Goal: Task Accomplishment & Management: Manage account settings

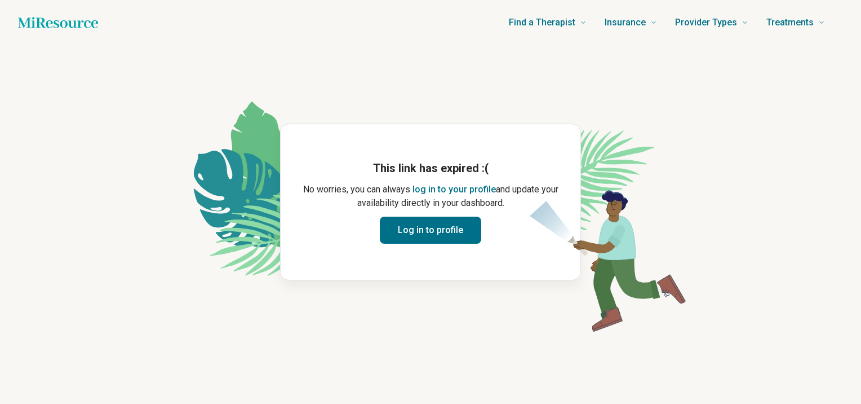
click at [422, 232] on button "Log in to profile" at bounding box center [430, 229] width 101 height 27
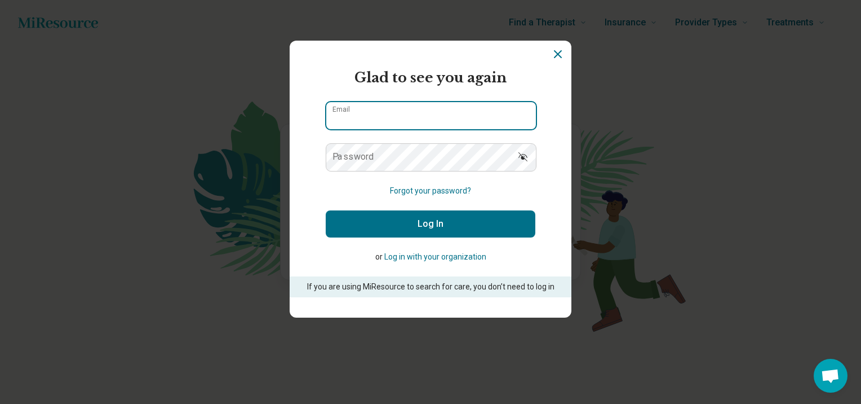
type input "**********"
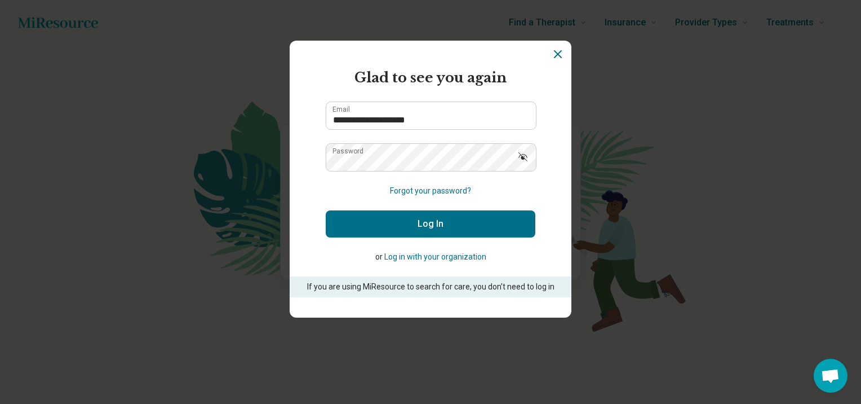
click at [436, 219] on button "Log In" at bounding box center [431, 223] width 210 height 27
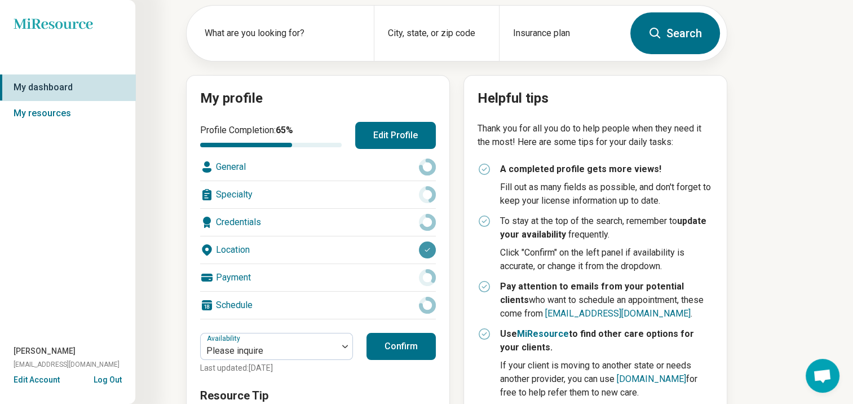
scroll to position [113, 0]
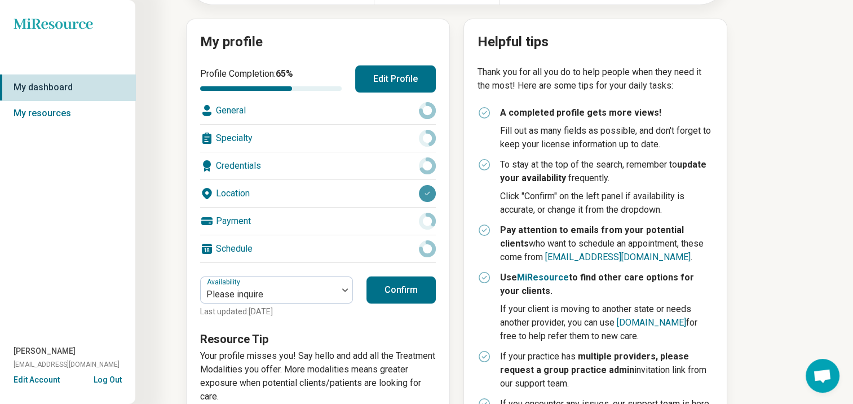
click at [398, 287] on button "Confirm" at bounding box center [400, 289] width 69 height 27
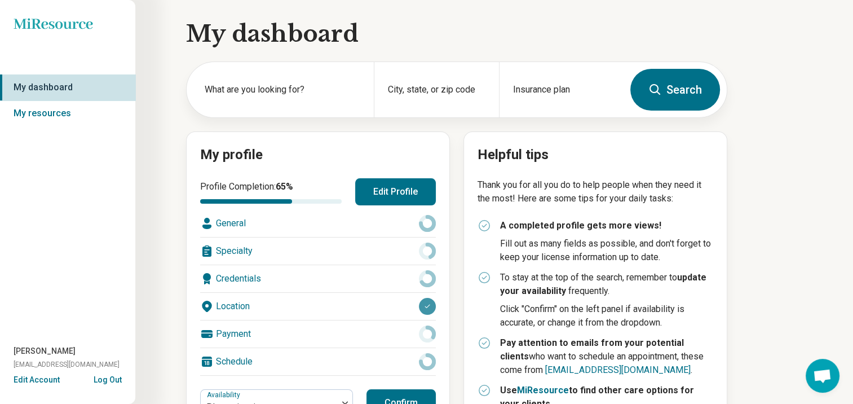
click at [50, 26] on icon "Miresource logo" at bounding box center [53, 23] width 79 height 11
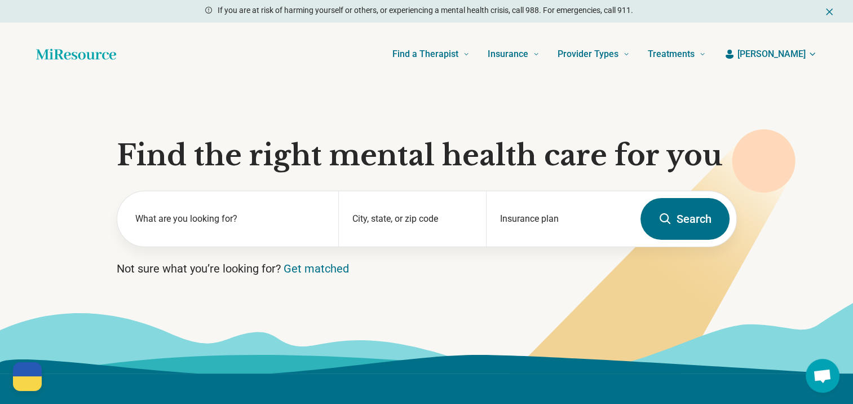
click at [793, 55] on span "[PERSON_NAME]" at bounding box center [771, 54] width 68 height 14
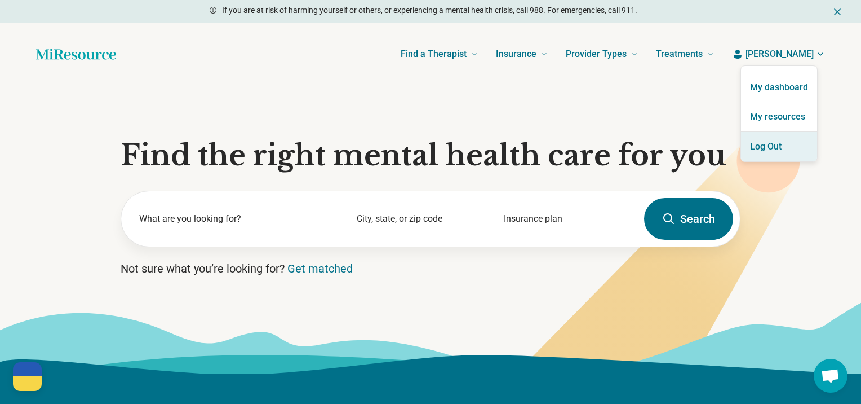
click at [767, 144] on button "Log Out" at bounding box center [779, 146] width 76 height 29
